Goal: Transaction & Acquisition: Purchase product/service

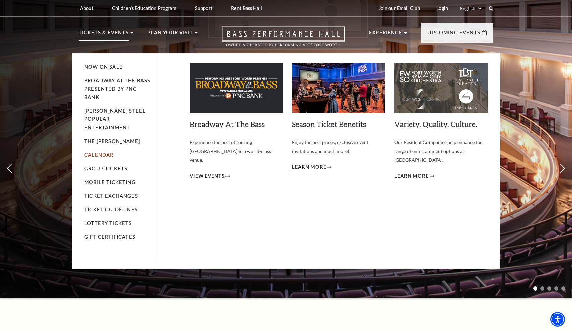
click at [101, 152] on link "Calendar" at bounding box center [98, 155] width 29 height 6
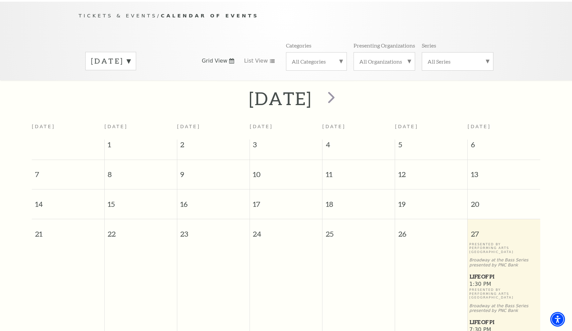
scroll to position [60, 0]
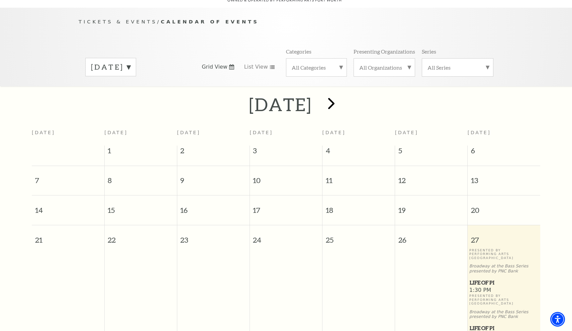
click at [341, 94] on span "next" at bounding box center [331, 103] width 19 height 19
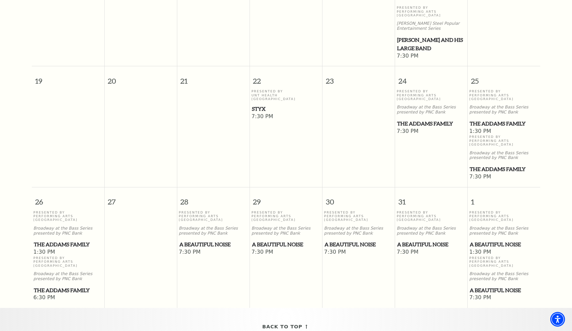
scroll to position [392, 0]
click at [192, 239] on span "A Beautiful Noise" at bounding box center [213, 243] width 69 height 8
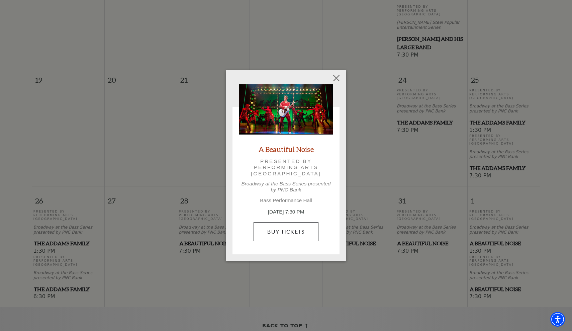
click at [279, 234] on link "Buy Tickets" at bounding box center [285, 231] width 65 height 19
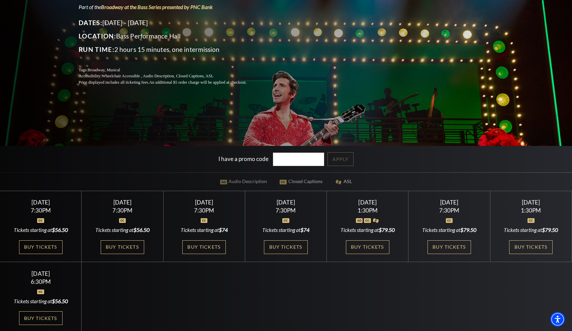
scroll to position [115, 0]
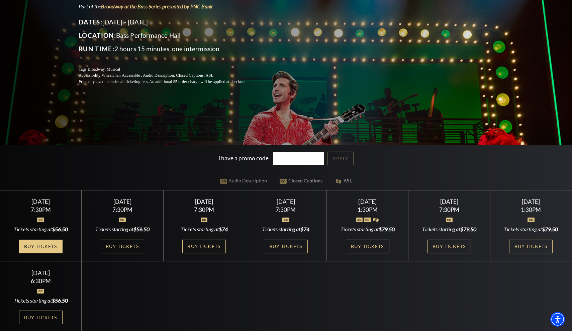
click at [44, 245] on link "Buy Tickets" at bounding box center [40, 246] width 43 height 14
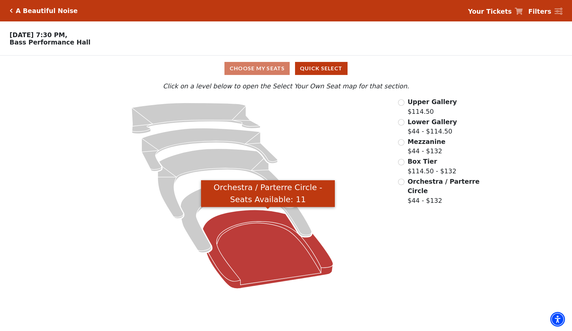
click at [260, 242] on icon "Orchestra / Parterre Circle - Seats Available: 11" at bounding box center [268, 249] width 130 height 79
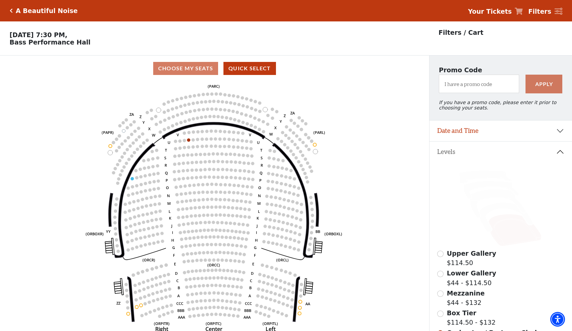
scroll to position [31, 0]
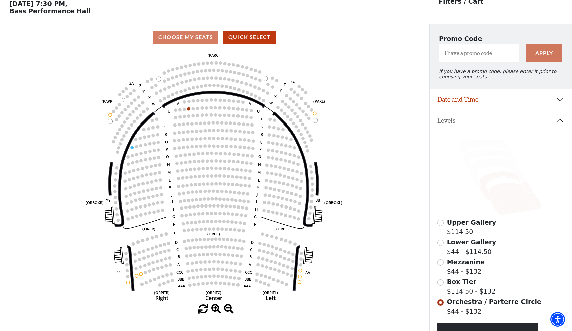
click at [500, 175] on icon at bounding box center [505, 185] width 53 height 29
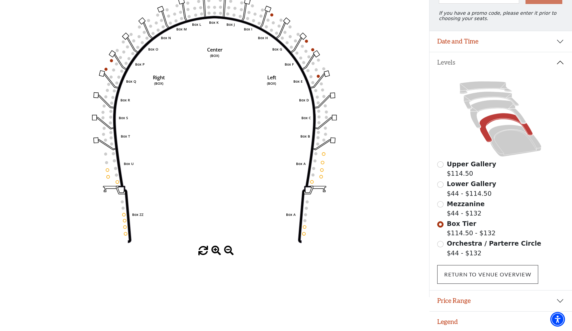
scroll to position [89, 0]
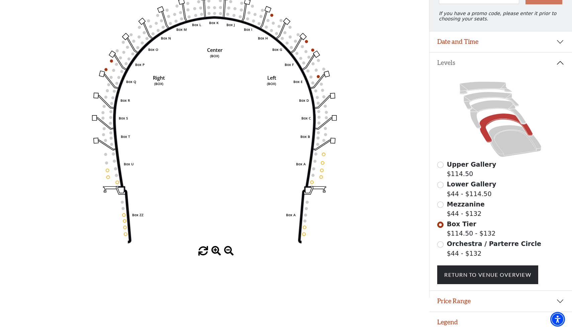
click at [440, 243] on input "Orchestra / Parterre Circle$44 - $132\a" at bounding box center [440, 244] width 6 height 6
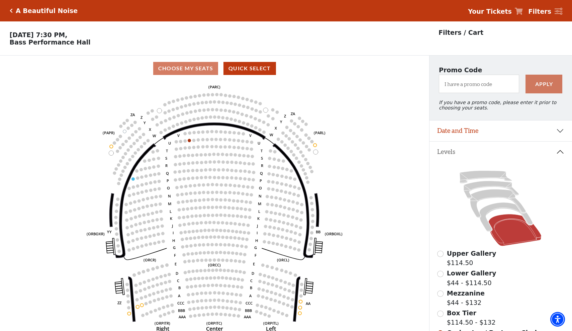
scroll to position [31, 0]
